Goal: Find specific page/section

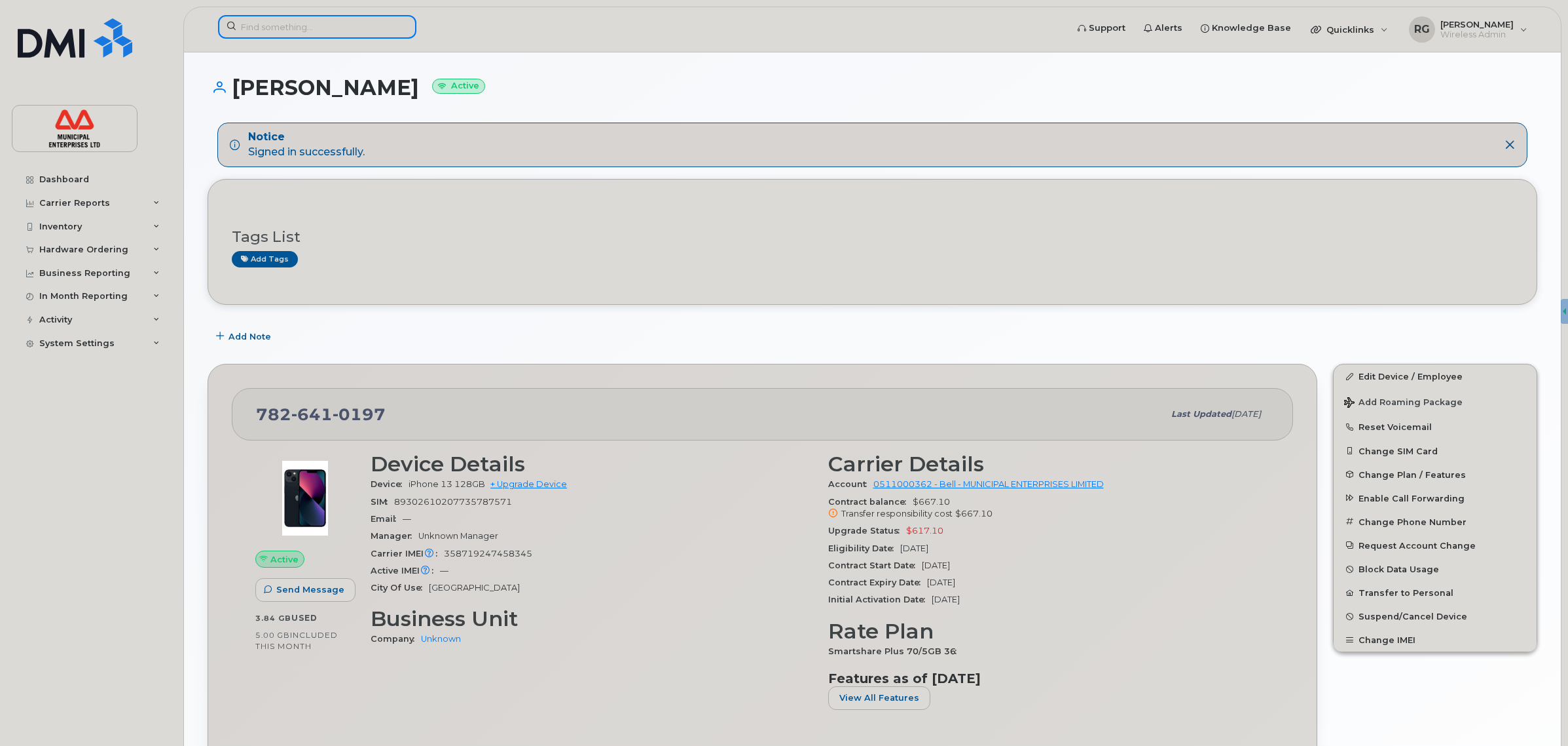
click at [290, 22] on input at bounding box center [316, 27] width 199 height 24
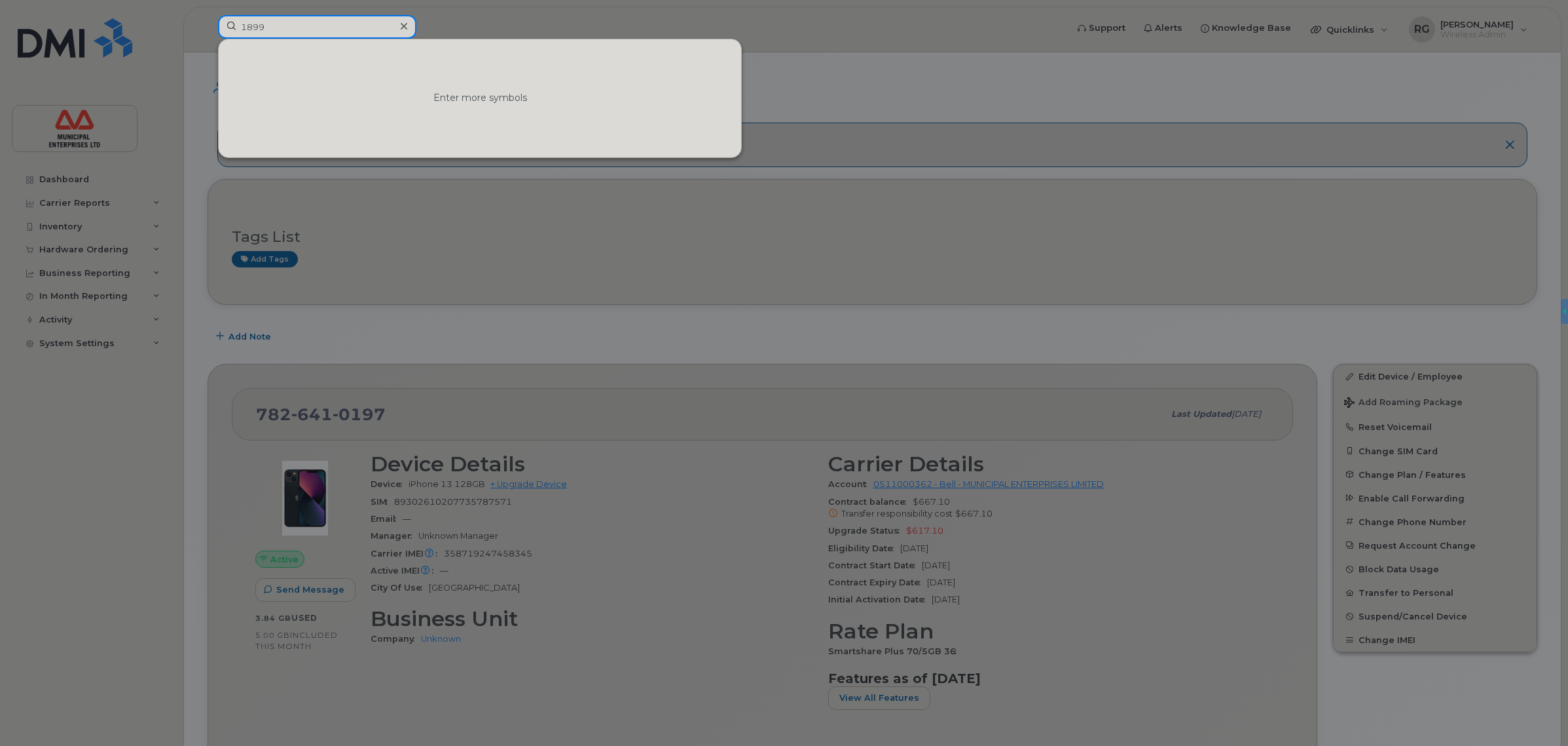
type input "1899"
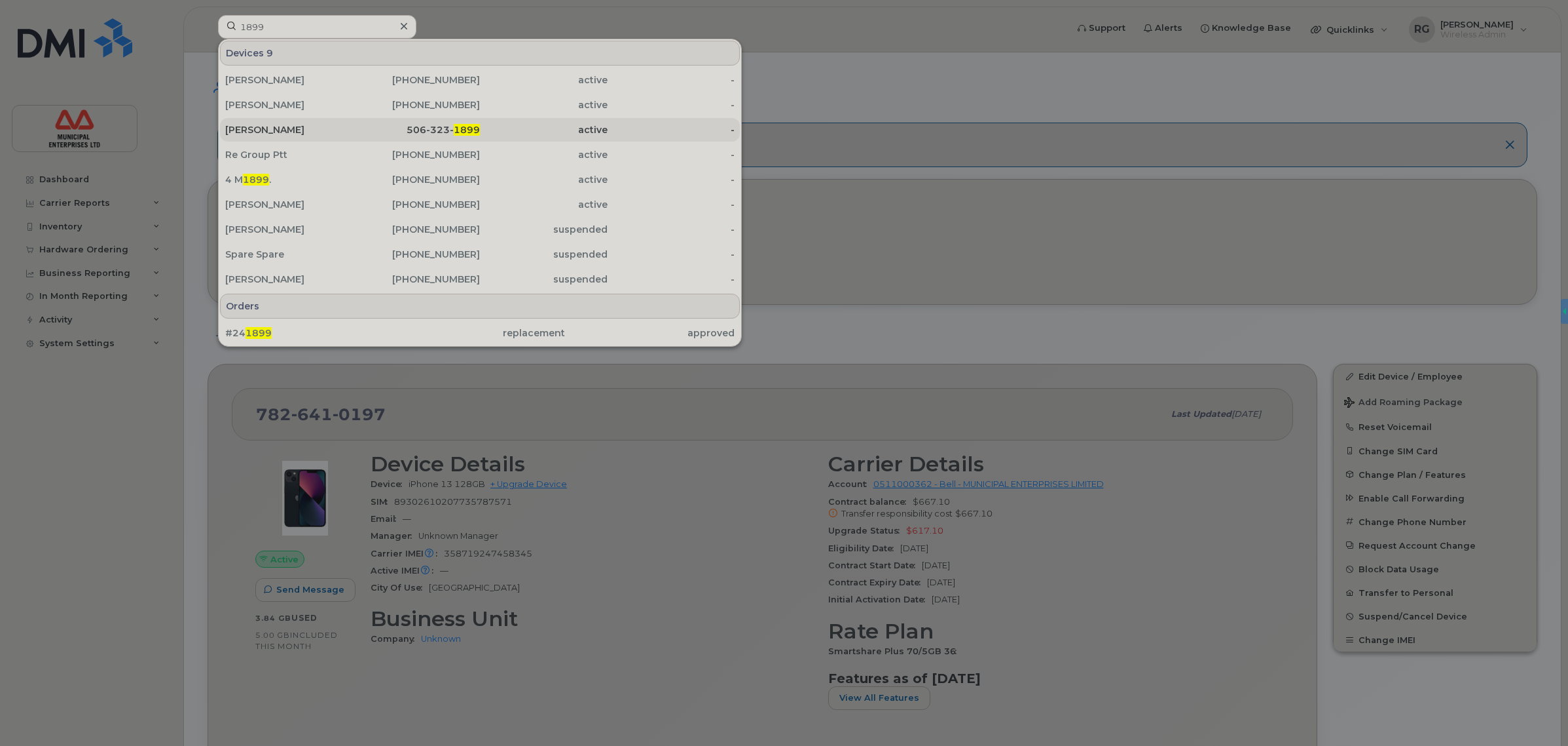
click at [427, 133] on div "506-323- 1899" at bounding box center [417, 129] width 128 height 13
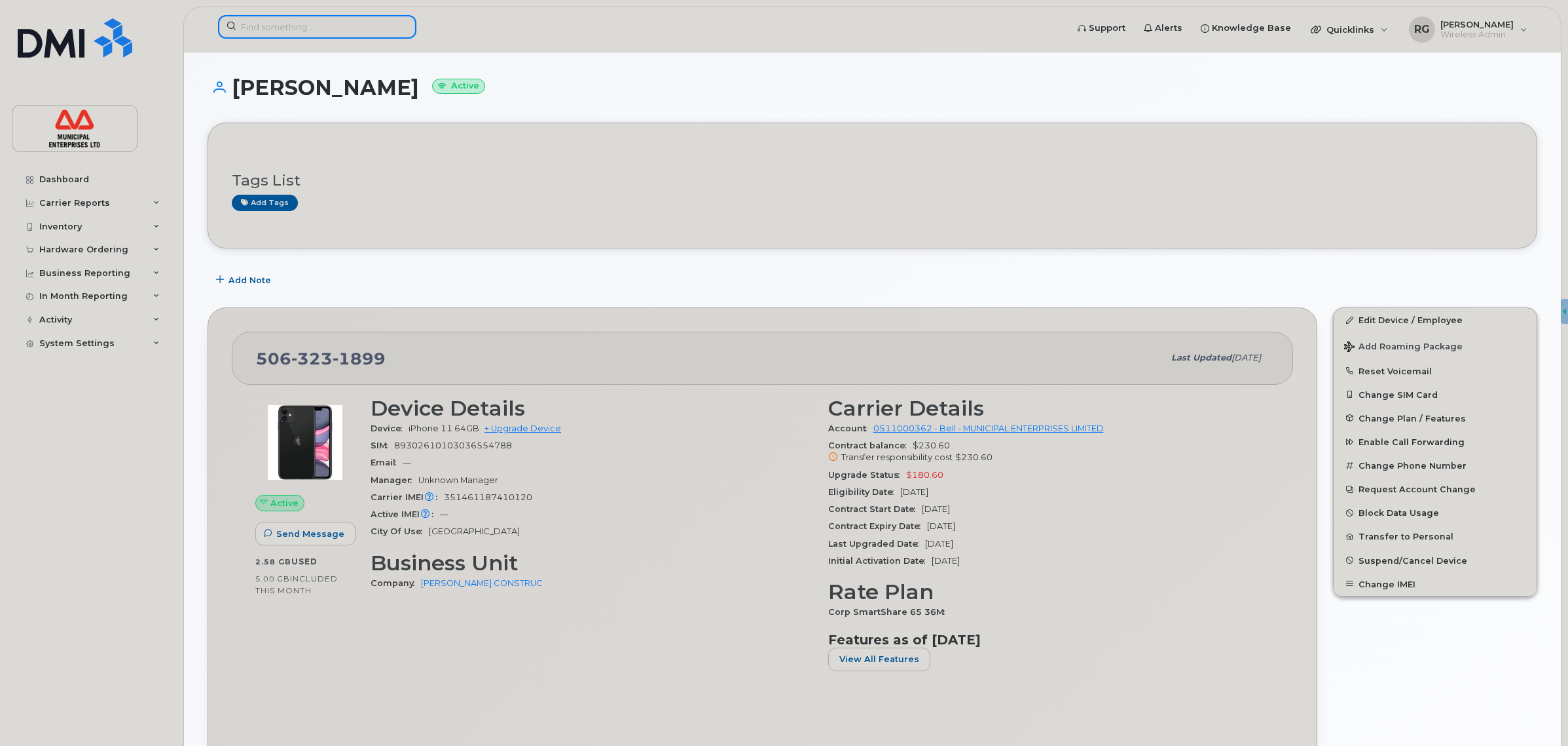
click at [290, 24] on input at bounding box center [316, 27] width 199 height 24
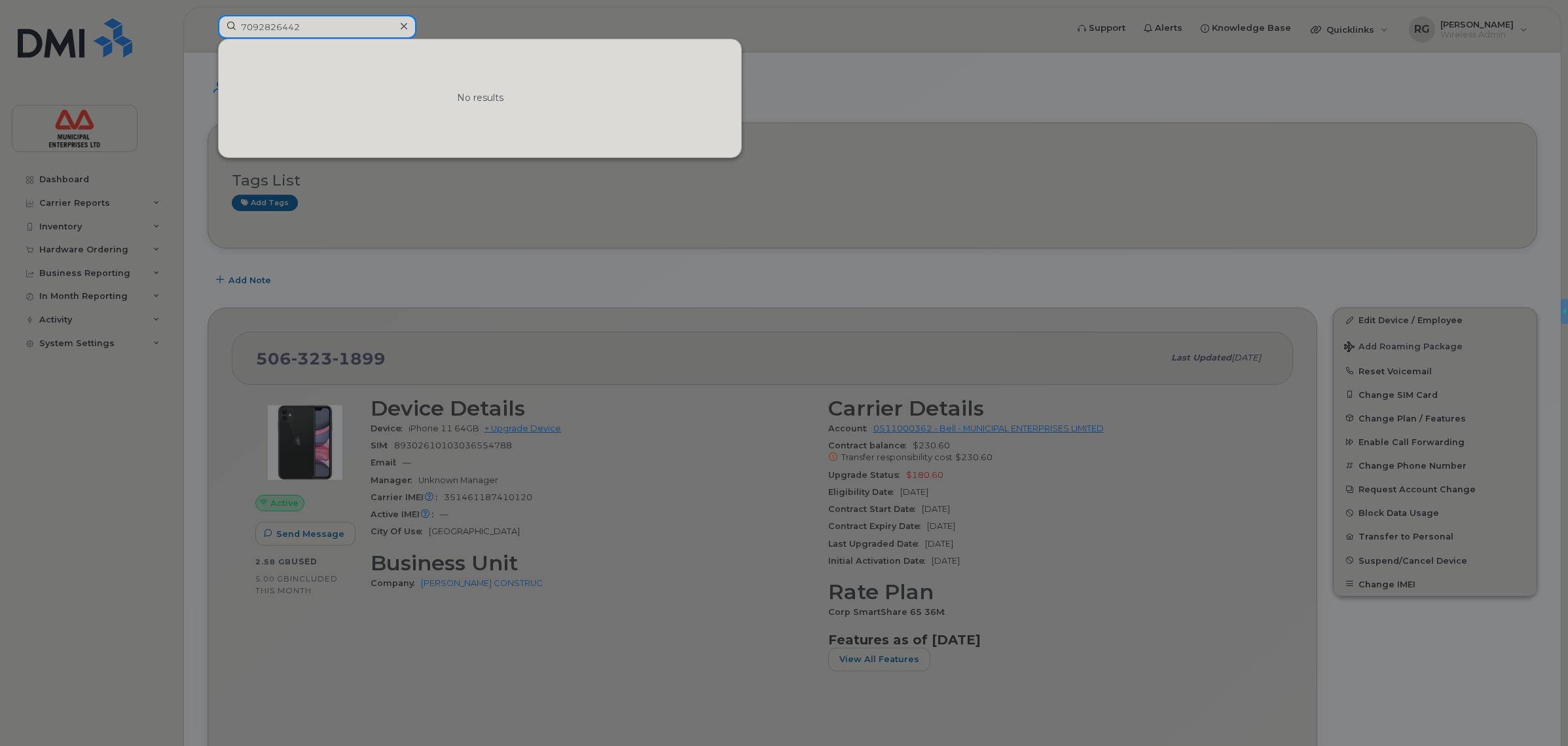
type input "7092826442"
click at [591, 476] on div at bounding box center [784, 373] width 1568 height 746
